Goal: Task Accomplishment & Management: Manage account settings

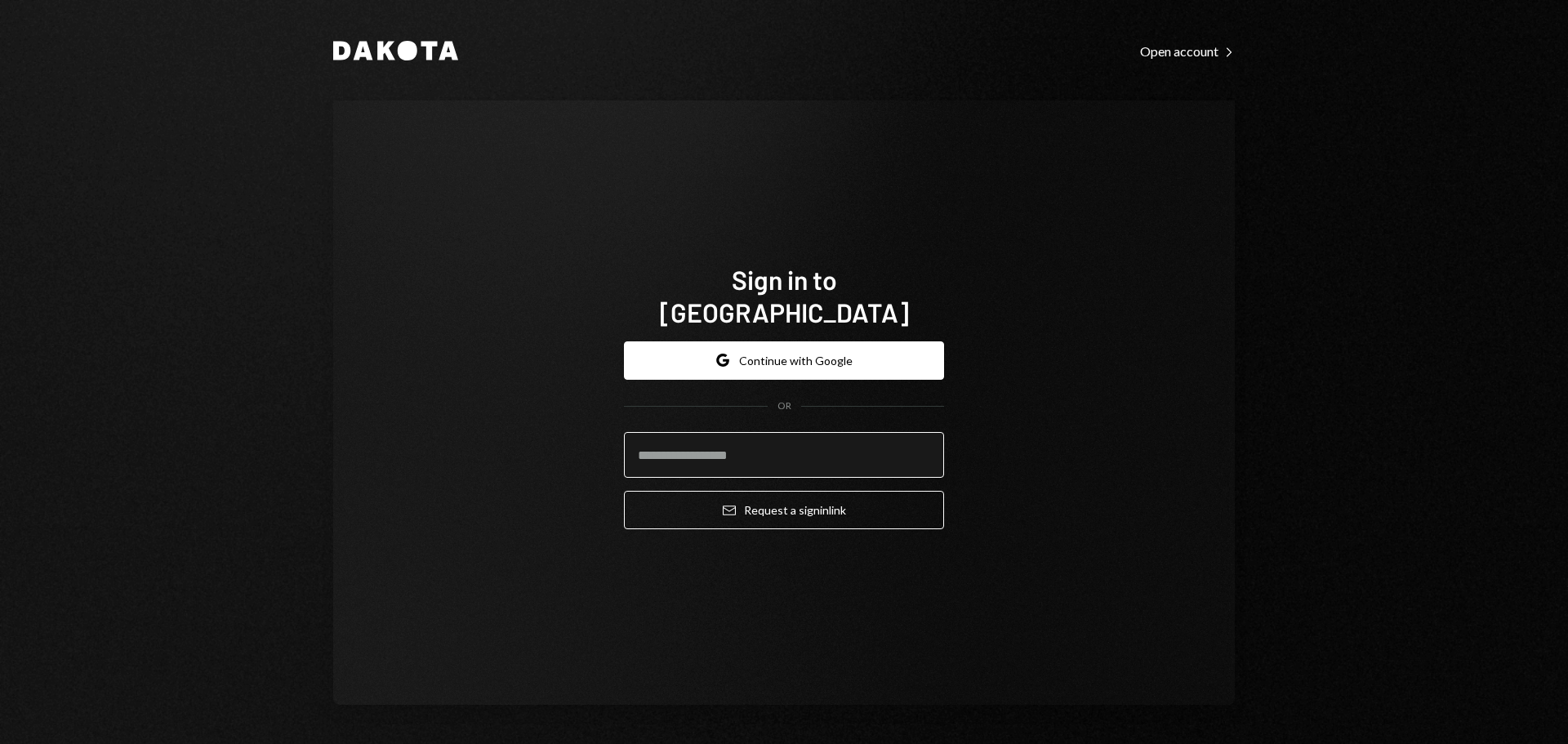
click at [748, 439] on input "email" at bounding box center [784, 454] width 320 height 46
type input "**********"
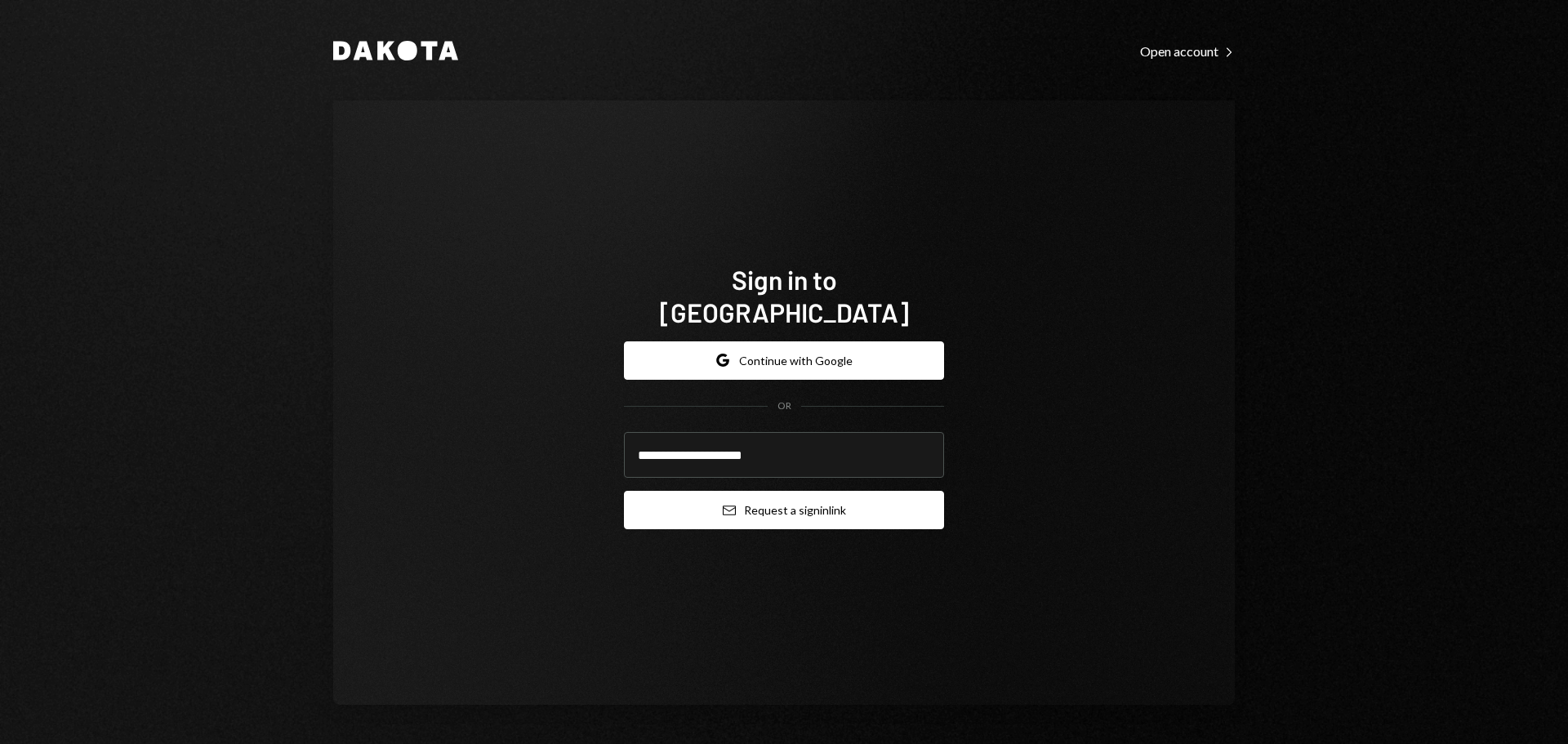
click at [806, 495] on button "Email Request a sign in link" at bounding box center [784, 510] width 320 height 38
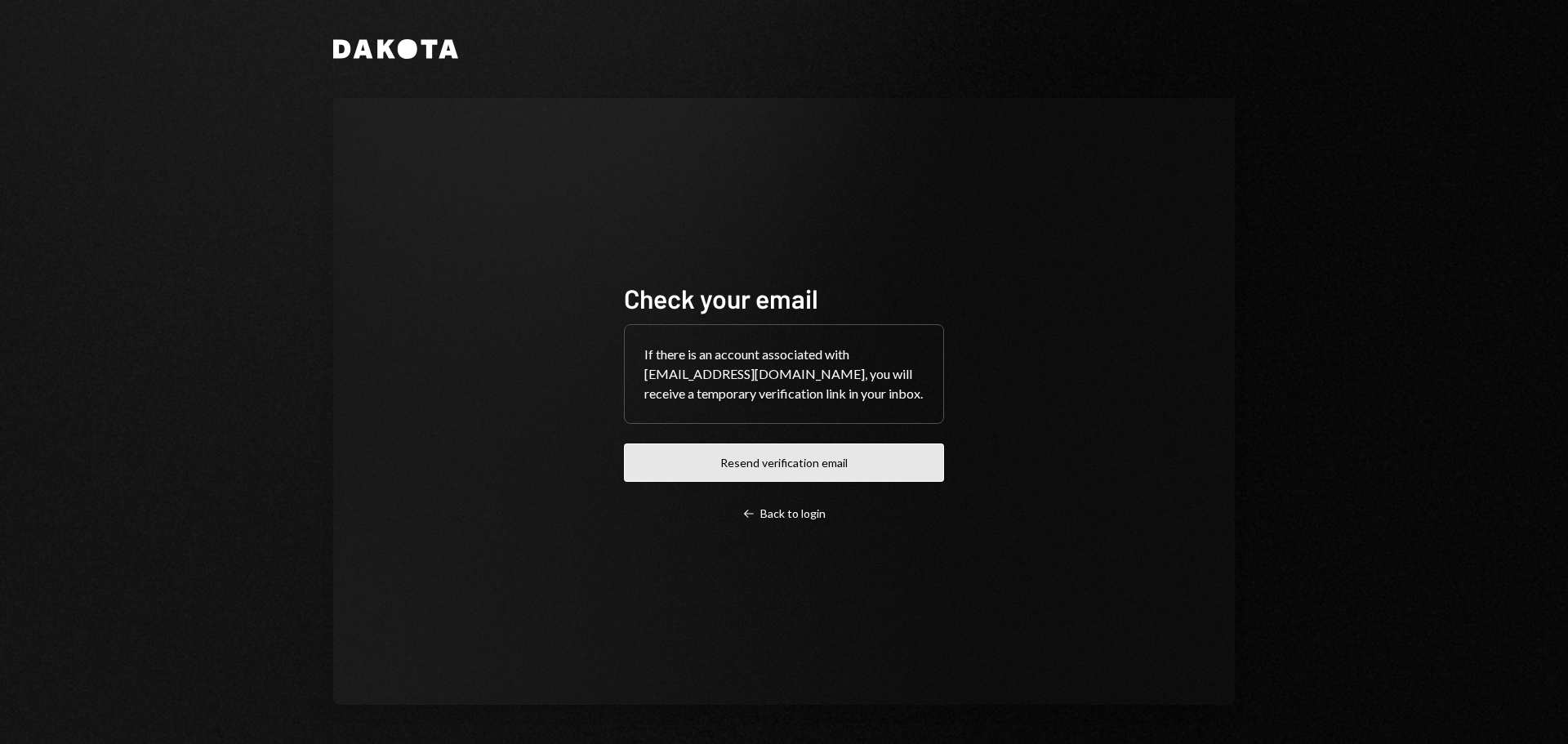
click at [921, 457] on button "Resend verification email" at bounding box center [784, 462] width 320 height 38
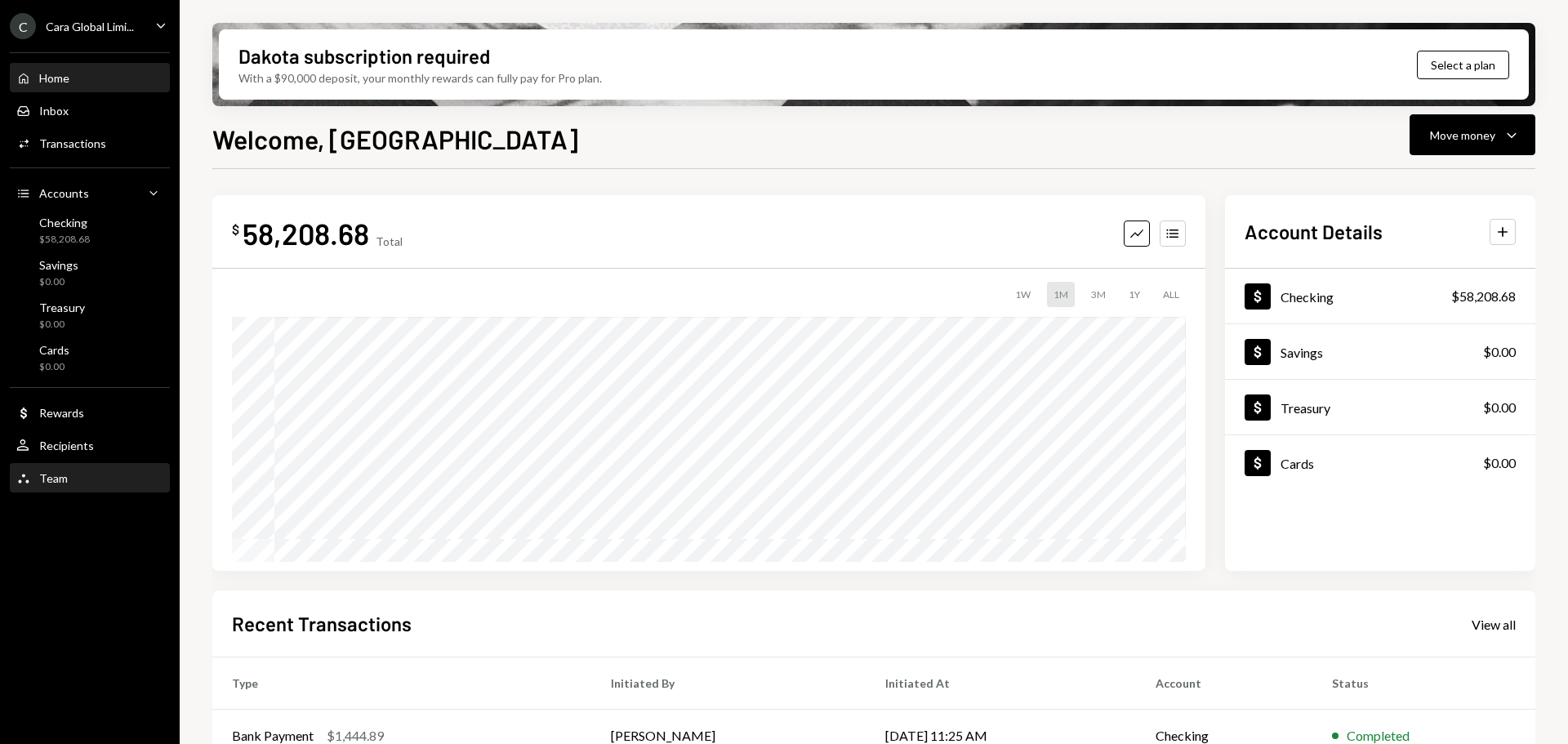
click at [51, 473] on div "Team" at bounding box center [53, 478] width 29 height 14
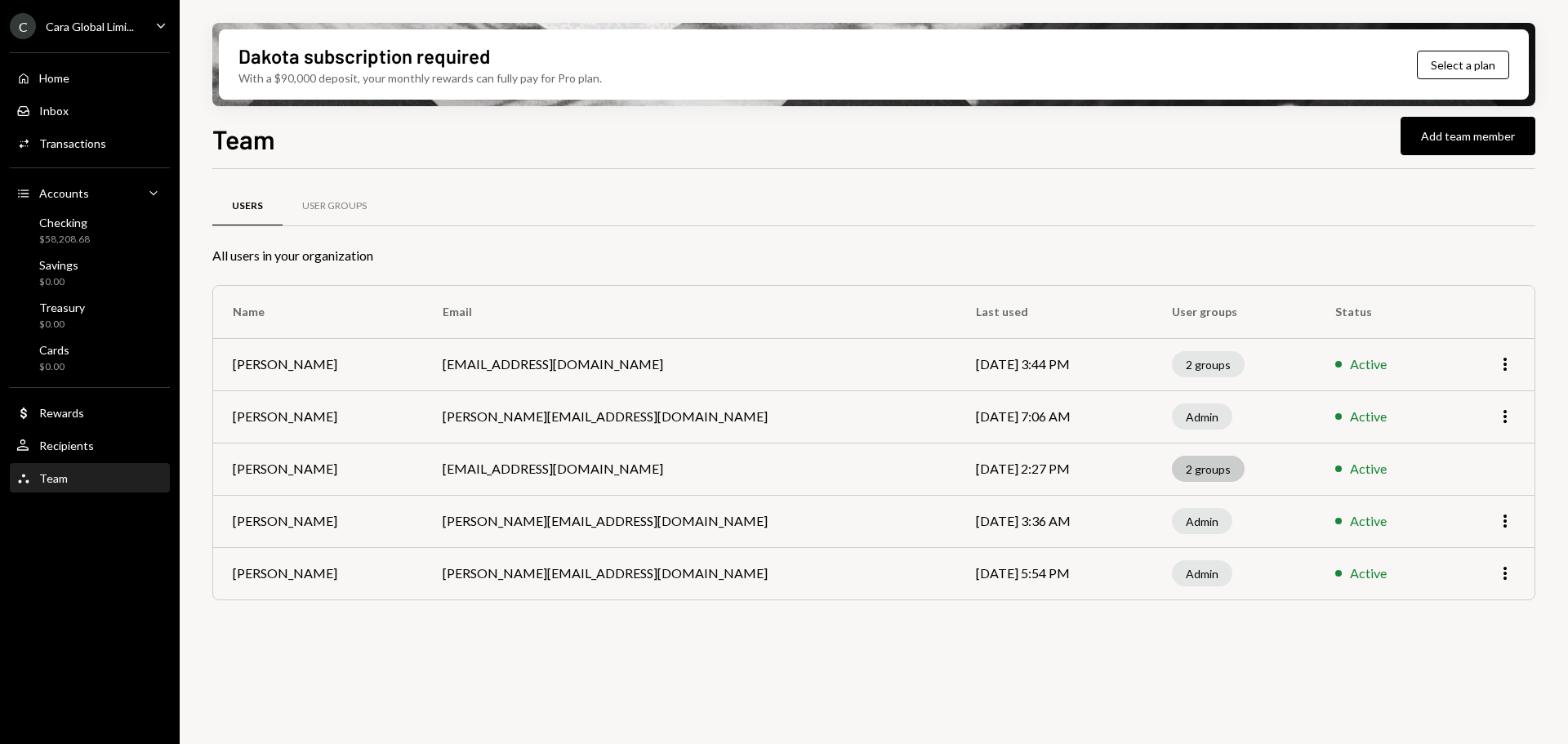
click at [1172, 464] on div "2 groups" at bounding box center [1208, 469] width 73 height 26
click at [1502, 360] on icon "More" at bounding box center [1504, 364] width 20 height 20
click at [1315, 379] on td "Active" at bounding box center [1381, 365] width 132 height 52
click at [332, 201] on div "User Groups" at bounding box center [334, 206] width 65 height 14
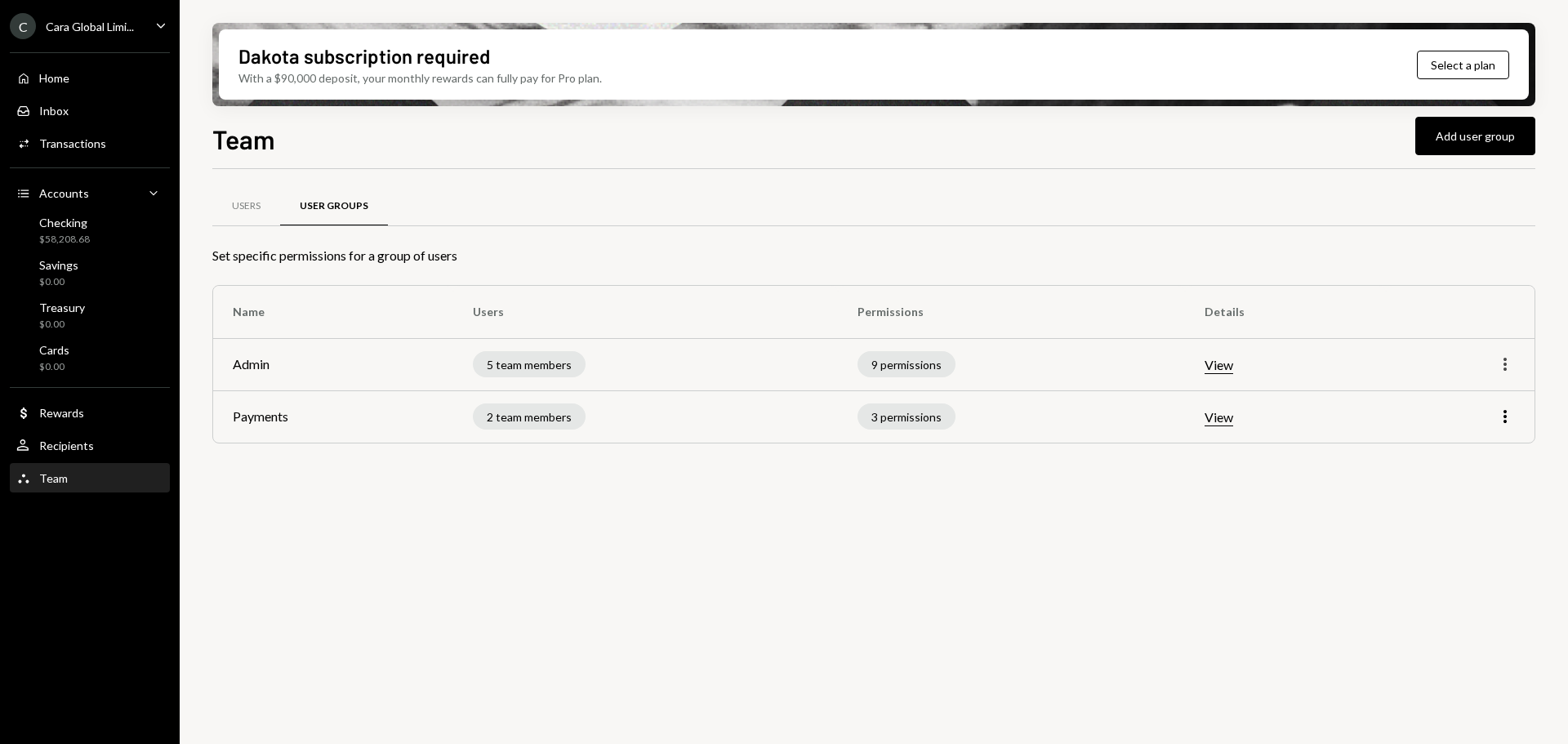
click at [1504, 370] on icon "button" at bounding box center [1504, 365] width 3 height 13
click at [1463, 403] on div "Edit" at bounding box center [1467, 399] width 81 height 29
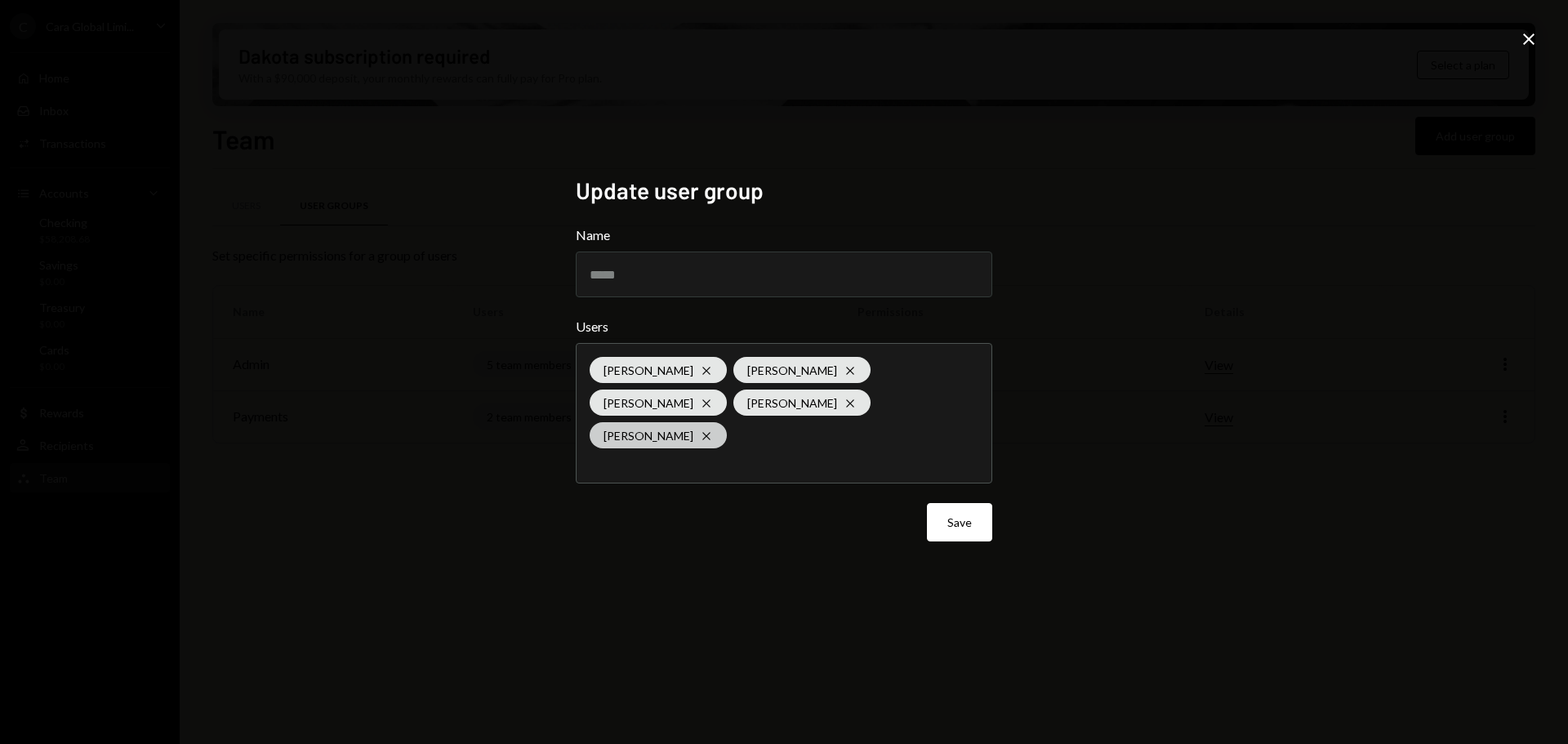
click at [713, 429] on icon "Cross" at bounding box center [706, 436] width 13 height 13
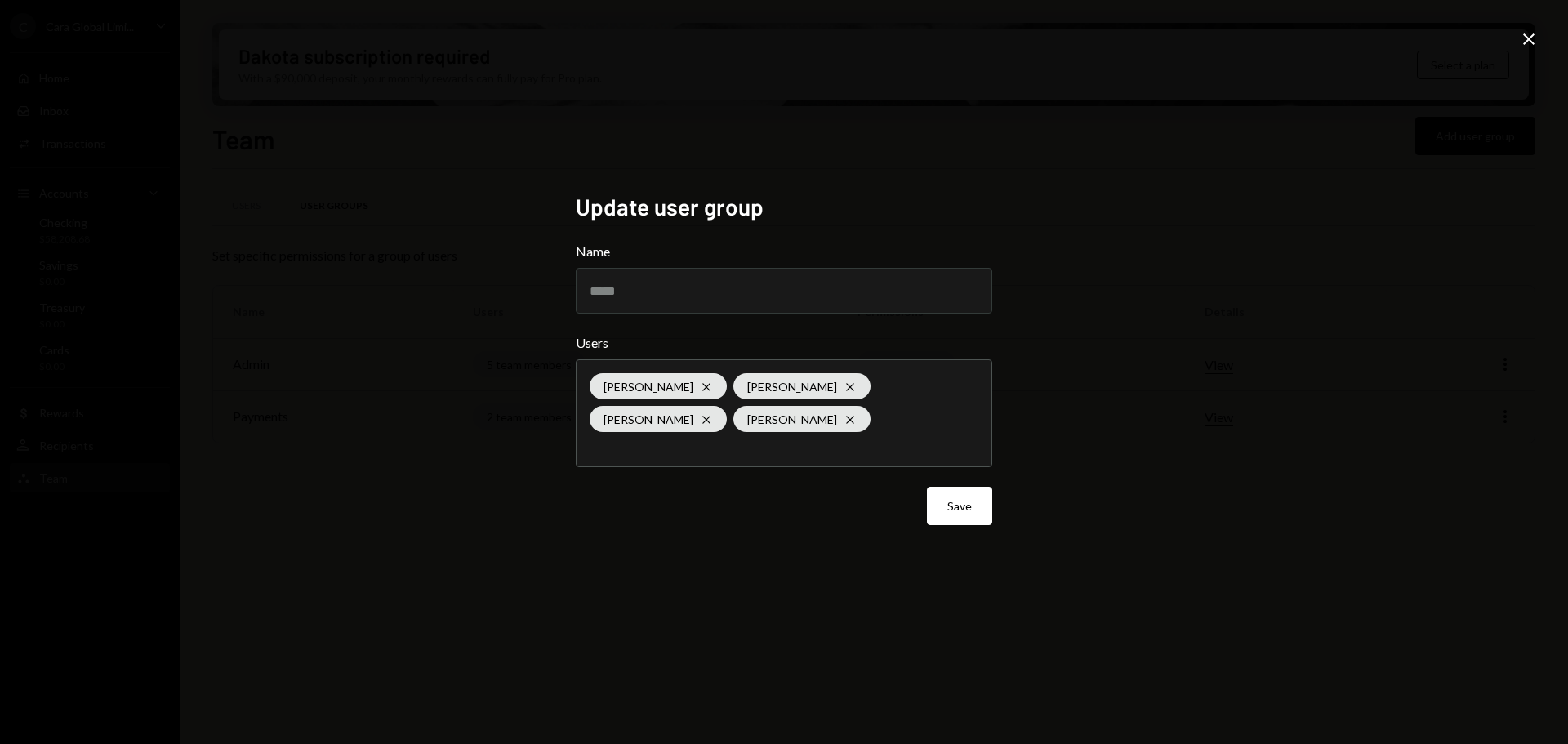
click at [1219, 543] on div "Update user group Name ***** Users Tyler Butts Cross Fiona Brennan Cross Caroly…" at bounding box center [784, 372] width 1568 height 744
click at [944, 495] on button "Save" at bounding box center [959, 506] width 66 height 38
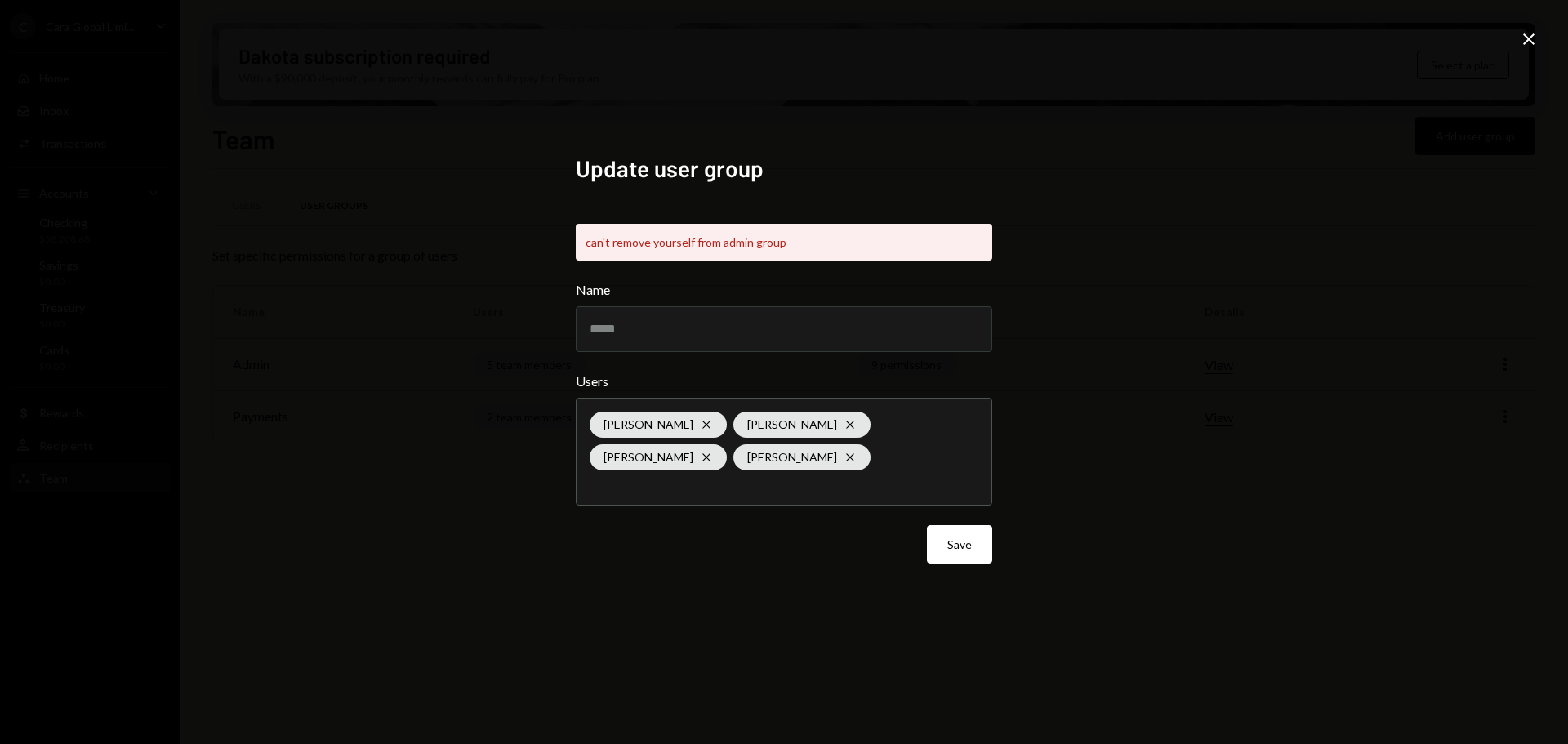
click at [1496, 30] on div "Update user group can't remove yourself from admin group Name ***** Users Tyler…" at bounding box center [784, 372] width 1568 height 744
click at [1529, 44] on icon "Close" at bounding box center [1528, 38] width 20 height 20
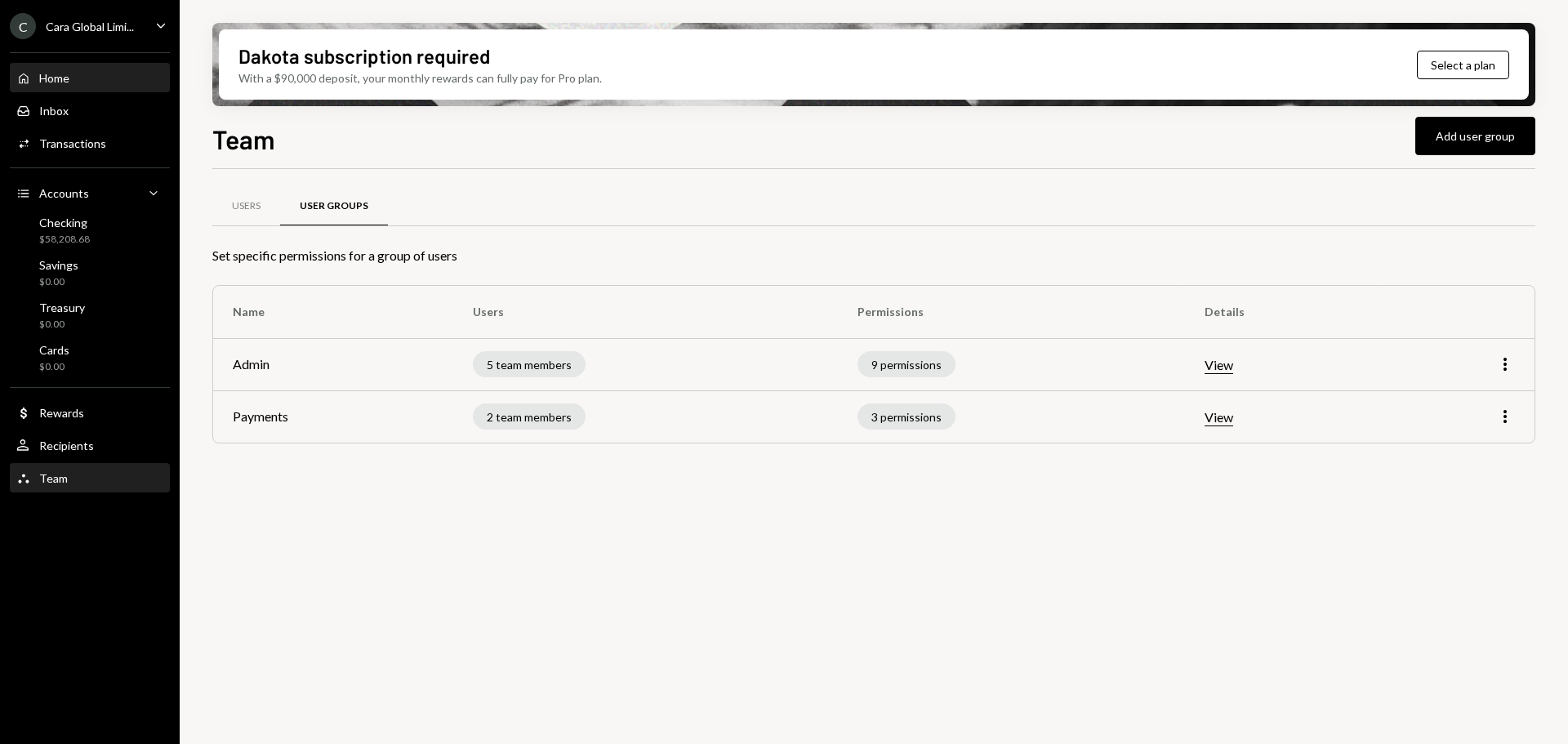
click at [67, 77] on div "Home" at bounding box center [54, 78] width 30 height 14
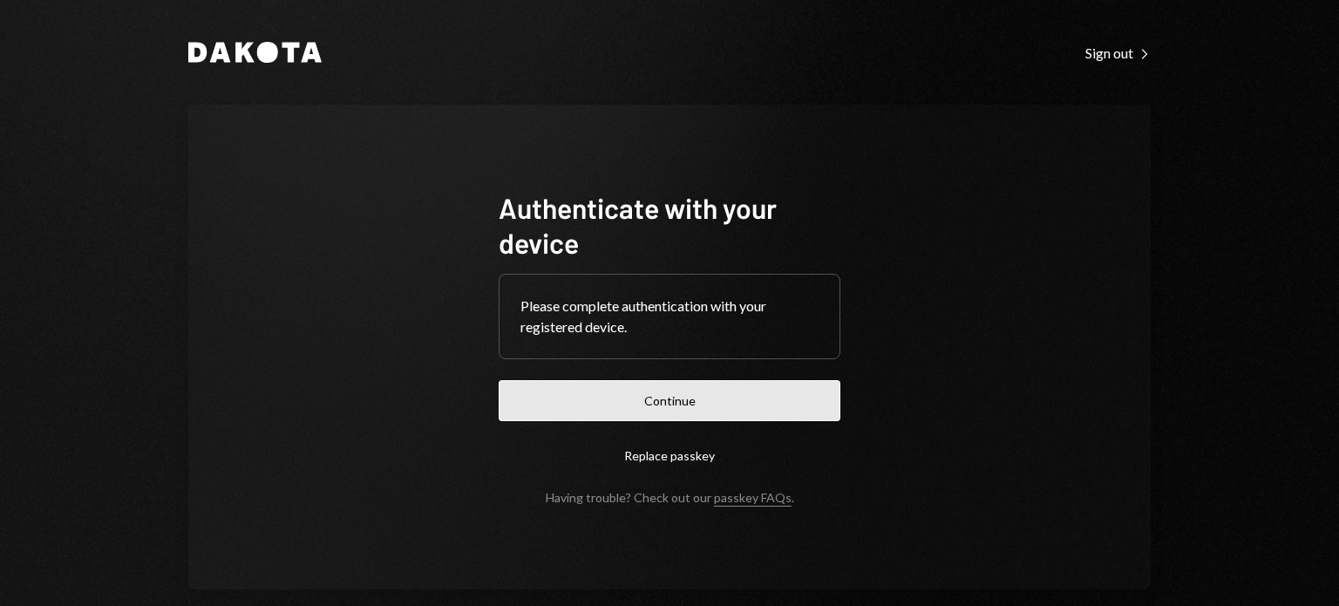
click at [687, 397] on button "Continue" at bounding box center [670, 400] width 342 height 41
